Goal: Transaction & Acquisition: Download file/media

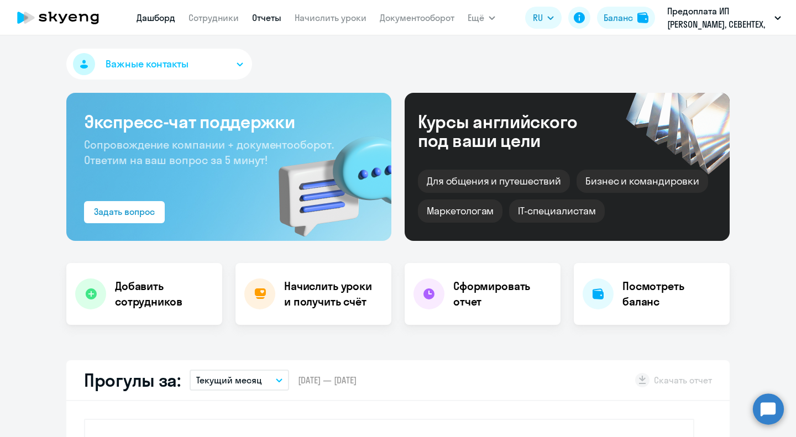
click at [263, 22] on link "Отчеты" at bounding box center [266, 17] width 29 height 11
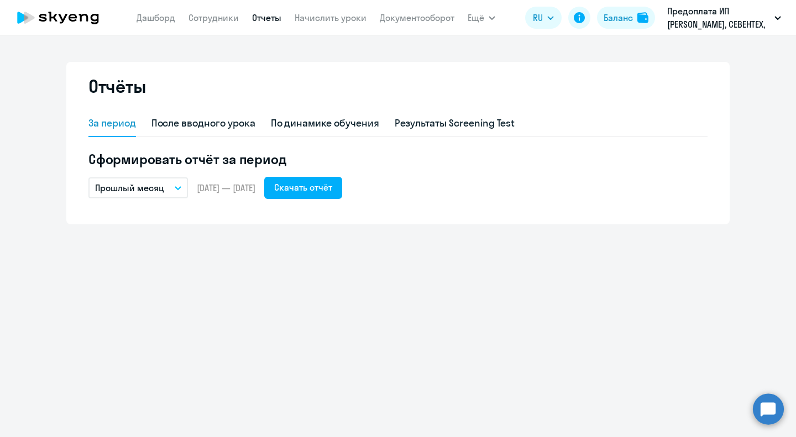
click at [174, 189] on button "Прошлый месяц" at bounding box center [138, 188] width 100 height 21
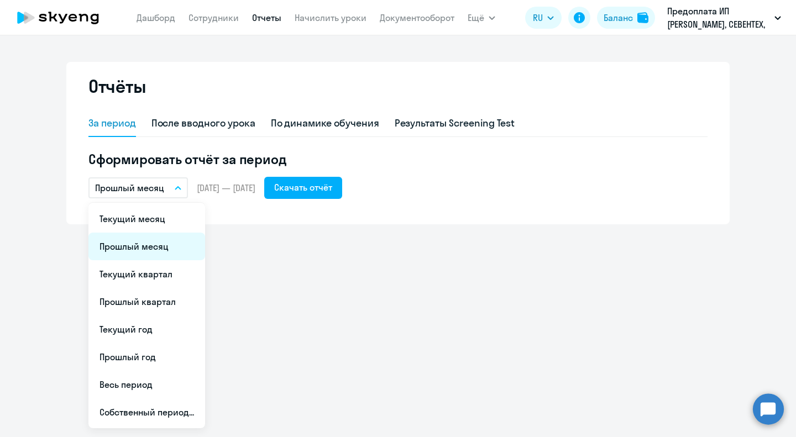
click at [166, 237] on li "Прошлый месяц" at bounding box center [146, 247] width 117 height 28
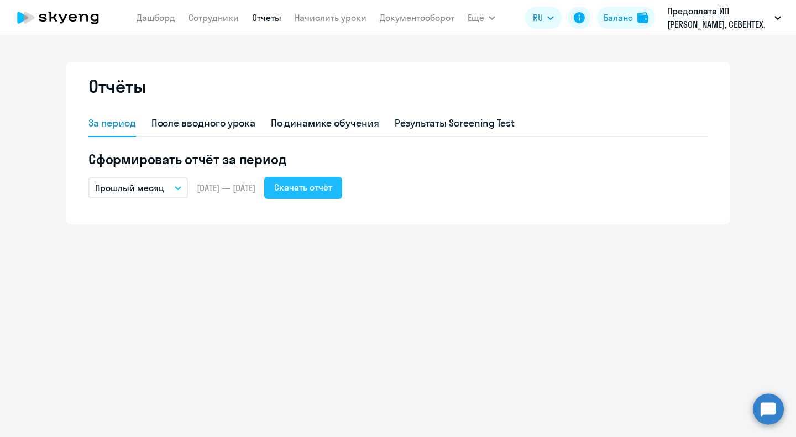
click at [332, 186] on div "Скачать отчёт" at bounding box center [303, 187] width 58 height 13
click at [212, 20] on link "Сотрудники" at bounding box center [214, 17] width 50 height 11
select select "30"
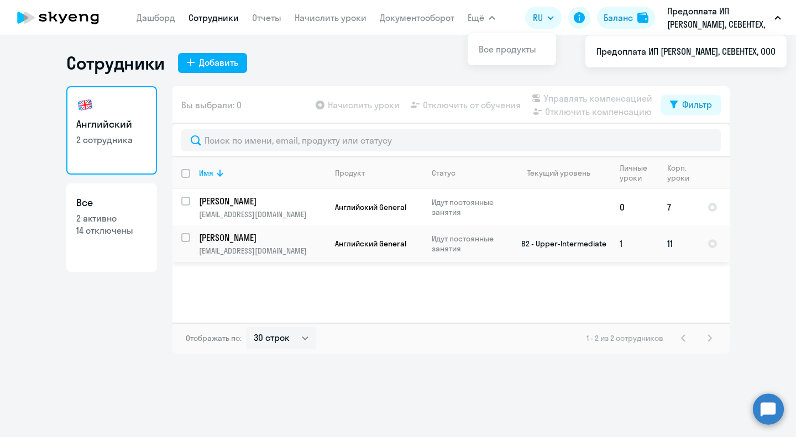
click at [242, 244] on td "[PERSON_NAME] [PERSON_NAME][EMAIL_ADDRESS][DOMAIN_NAME]" at bounding box center [258, 244] width 136 height 36
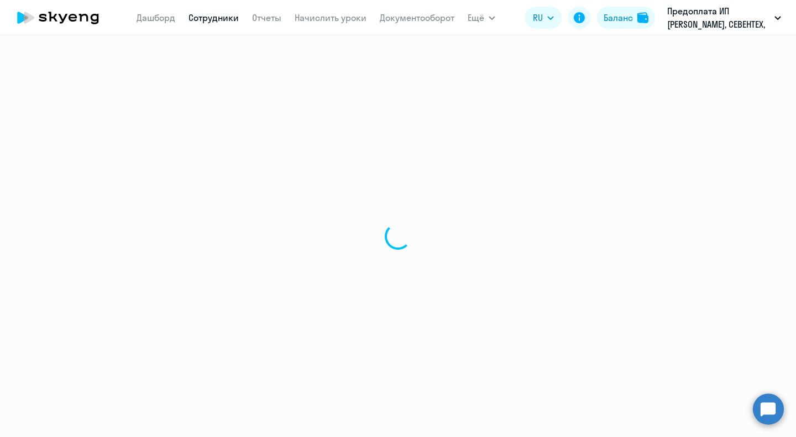
select select "english"
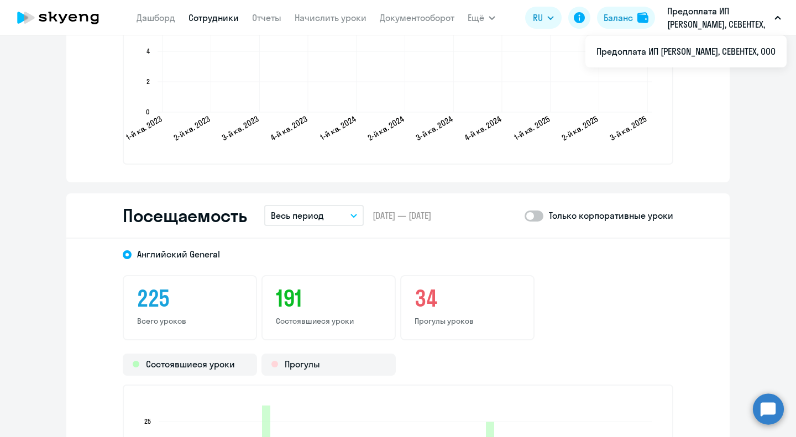
scroll to position [1217, 0]
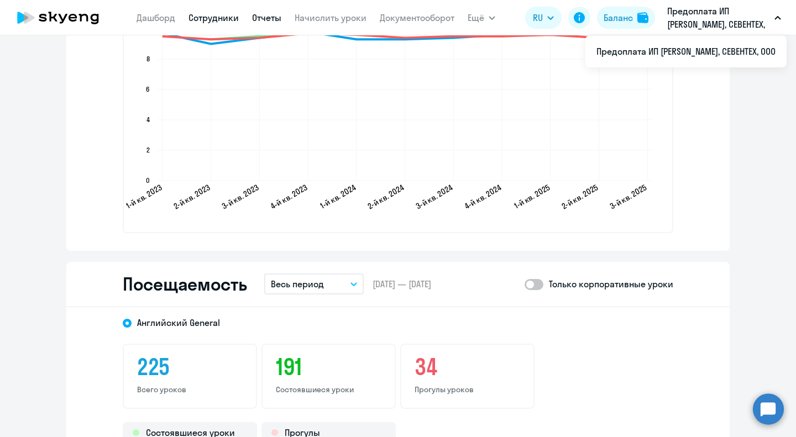
click at [272, 15] on link "Отчеты" at bounding box center [266, 17] width 29 height 11
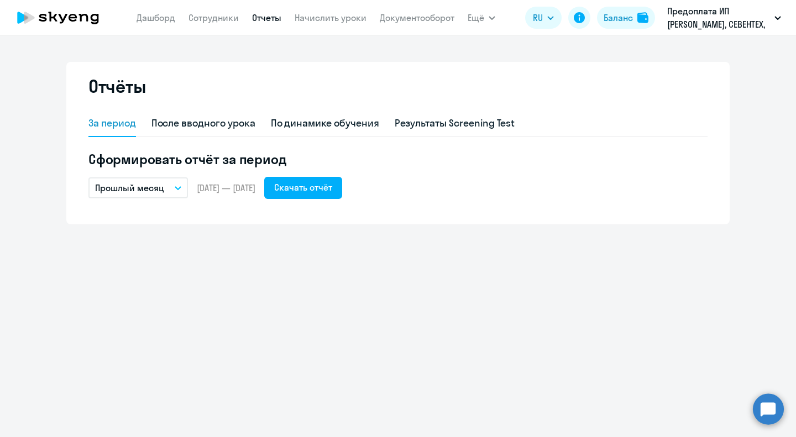
click at [171, 192] on button "Прошлый месяц" at bounding box center [138, 188] width 100 height 21
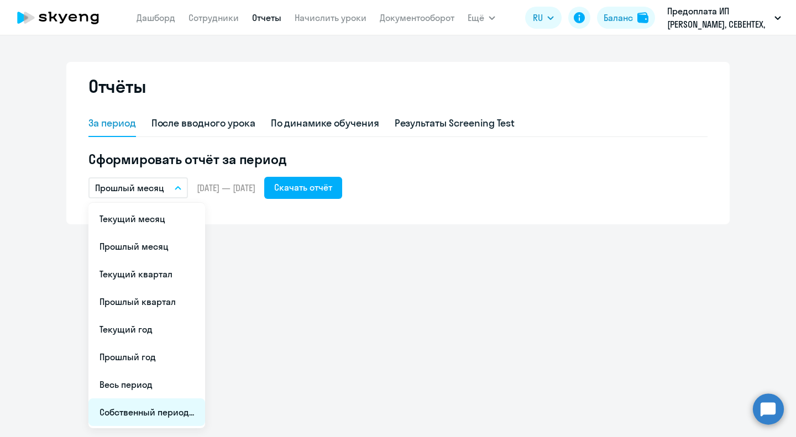
click at [153, 414] on li "Собственный период..." at bounding box center [146, 413] width 117 height 28
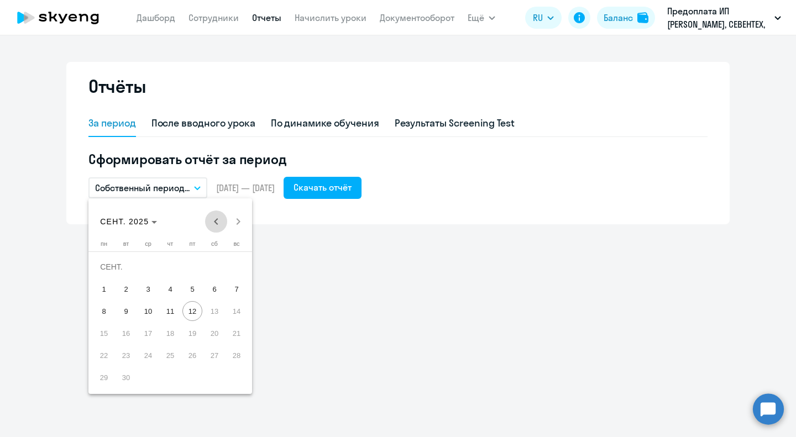
click at [210, 226] on span "Previous month" at bounding box center [216, 222] width 22 height 22
click at [126, 295] on span "1" at bounding box center [126, 289] width 20 height 20
click at [166, 383] on span "31" at bounding box center [170, 378] width 20 height 20
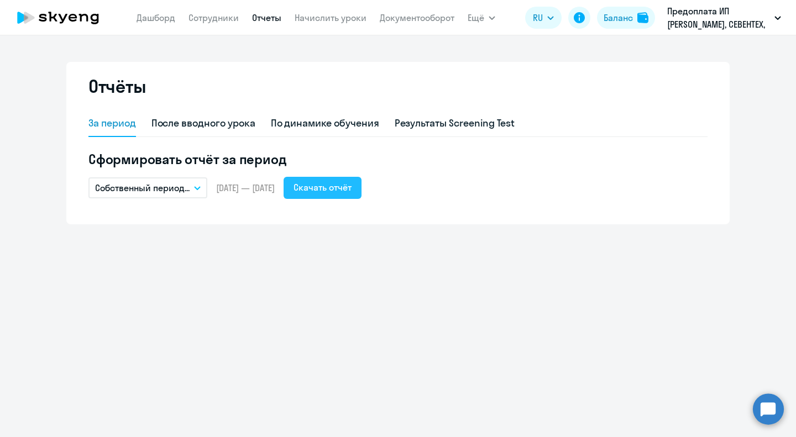
click at [346, 189] on div "Скачать отчёт" at bounding box center [323, 187] width 58 height 13
